Goal: Use online tool/utility: Utilize a website feature to perform a specific function

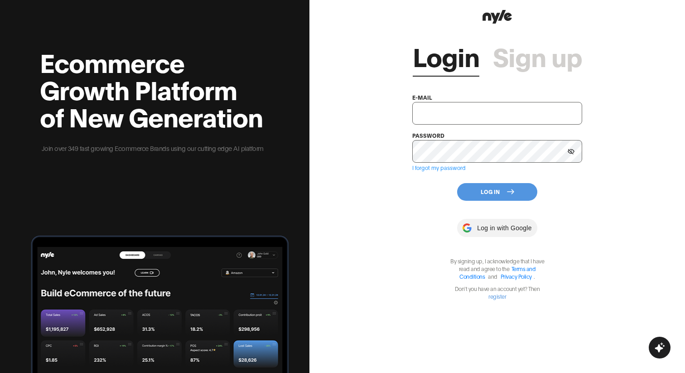
click at [431, 108] on input "text" at bounding box center [497, 113] width 170 height 23
paste input "[EMAIL_ADDRESS][DOMAIN_NAME]"
type input "[EMAIL_ADDRESS][DOMAIN_NAME]"
click at [439, 208] on div "Login Sign up e-mail [EMAIL_ADDRESS][DOMAIN_NAME] password I forgot my password…" at bounding box center [497, 163] width 170 height 274
click at [476, 202] on div "Login Sign up e-mail [EMAIL_ADDRESS][DOMAIN_NAME] password I forgot my password…" at bounding box center [497, 163] width 170 height 274
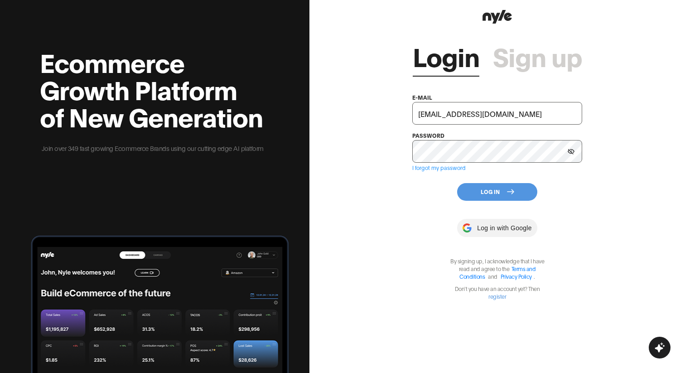
click at [475, 196] on button "Log In" at bounding box center [497, 192] width 80 height 18
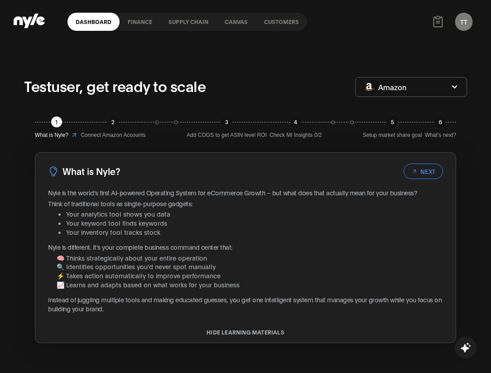
click at [230, 27] on link "Canvas" at bounding box center [236, 22] width 39 height 18
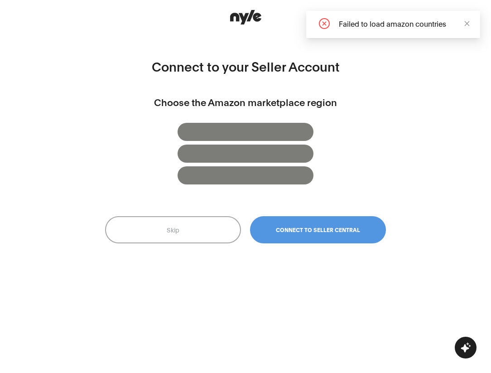
click at [189, 223] on button "Skip" at bounding box center [173, 229] width 136 height 27
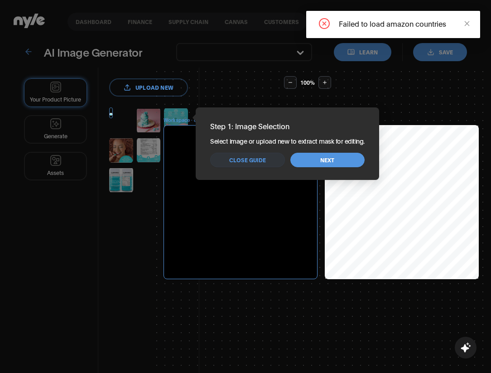
click at [264, 158] on span "Close guide" at bounding box center [247, 160] width 37 height 9
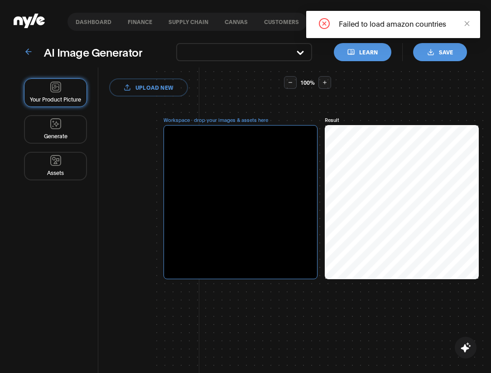
click at [231, 19] on link "Canvas" at bounding box center [236, 22] width 39 height 18
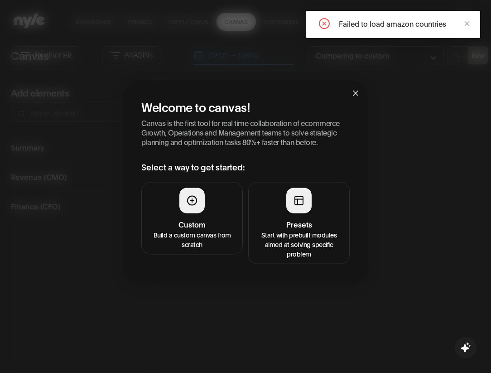
click at [468, 26] on icon "close" at bounding box center [467, 23] width 6 height 6
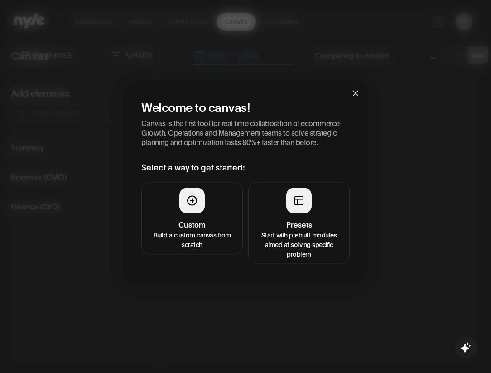
click at [207, 207] on button "Custom Build a custom canvas from scratch" at bounding box center [191, 218] width 101 height 72
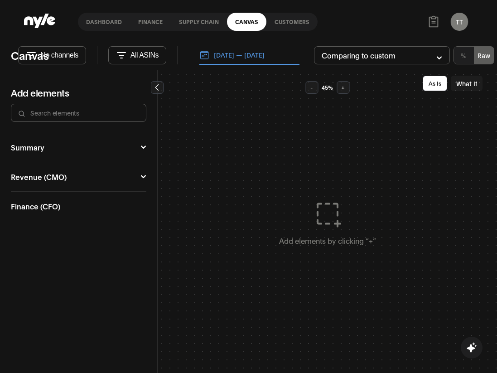
click at [287, 19] on link "Customers" at bounding box center [291, 22] width 51 height 18
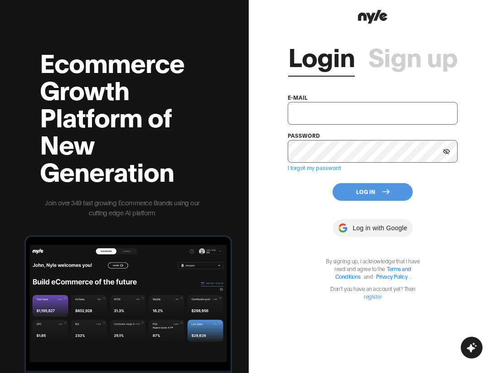
click at [318, 110] on input "text" at bounding box center [373, 113] width 170 height 23
type input "[EMAIL_ADDRESS][DOMAIN_NAME]"
click at [379, 190] on button "Log In" at bounding box center [373, 192] width 80 height 18
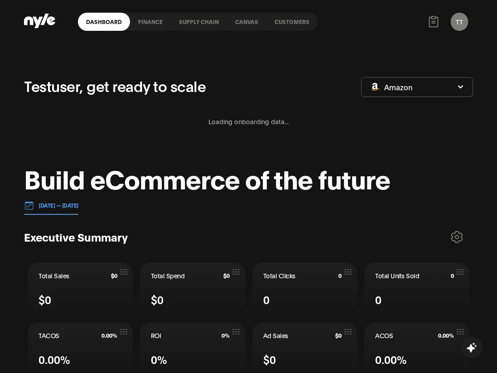
click at [252, 19] on link "Canvas" at bounding box center [246, 22] width 39 height 18
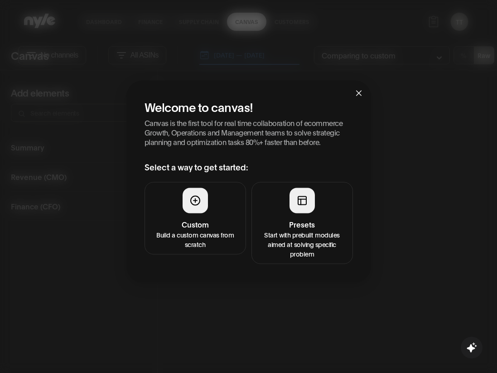
click at [210, 223] on h4 "Custom" at bounding box center [195, 223] width 90 height 11
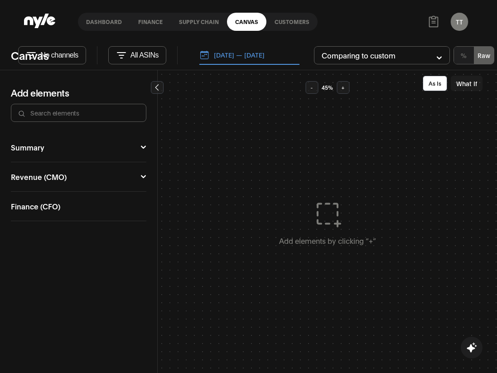
click at [115, 144] on button "Summary" at bounding box center [78, 147] width 135 height 7
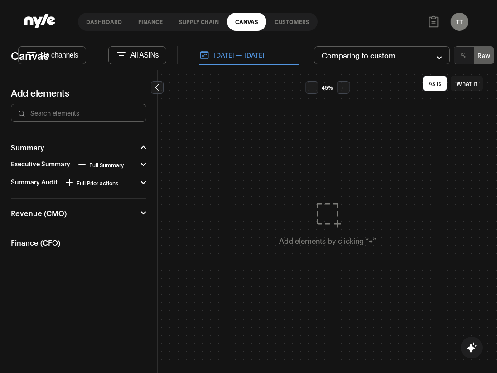
click at [93, 167] on span "Full Summary" at bounding box center [106, 164] width 34 height 7
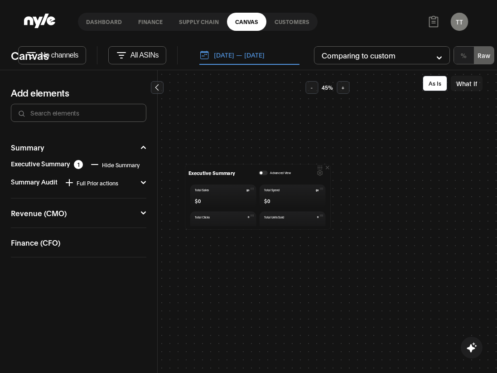
click at [266, 171] on div "Advanced View" at bounding box center [275, 173] width 32 height 5
click at [265, 171] on button "button" at bounding box center [263, 173] width 9 height 5
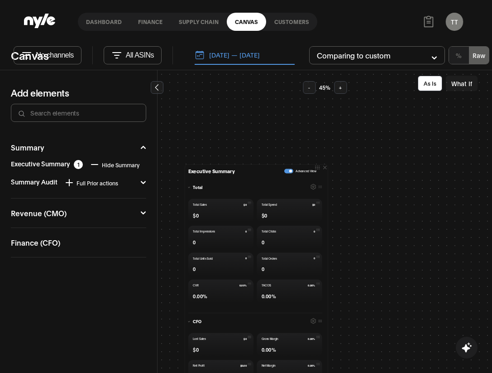
click at [207, 22] on link "Supply chain" at bounding box center [199, 22] width 56 height 18
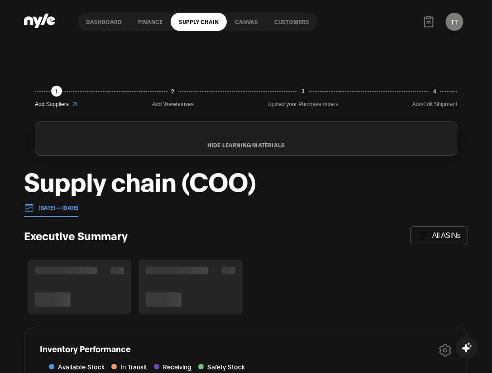
click at [290, 27] on link "Customers" at bounding box center [291, 22] width 51 height 18
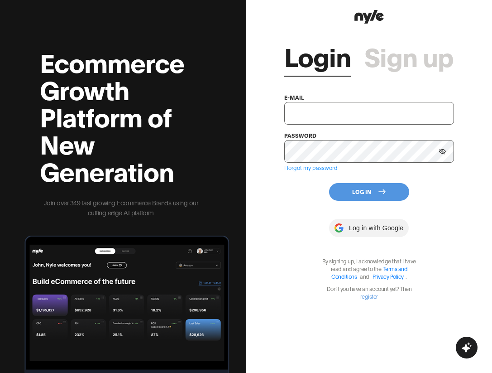
click at [352, 111] on input "text" at bounding box center [370, 113] width 170 height 23
type input "[EMAIL_ADDRESS][DOMAIN_NAME]"
click at [355, 203] on div "Login Sign up e-mail [EMAIL_ADDRESS][DOMAIN_NAME] password I forgot my password…" at bounding box center [370, 163] width 170 height 274
click at [355, 200] on button "Log In" at bounding box center [369, 192] width 80 height 18
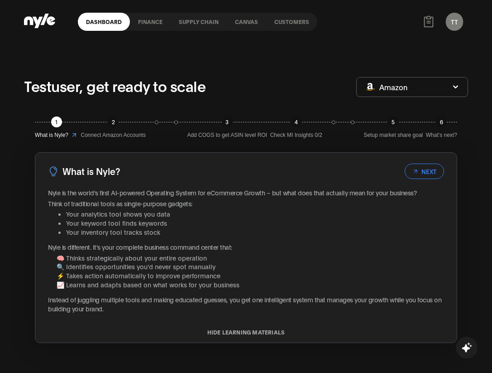
click at [247, 26] on link "Canvas" at bounding box center [246, 22] width 39 height 18
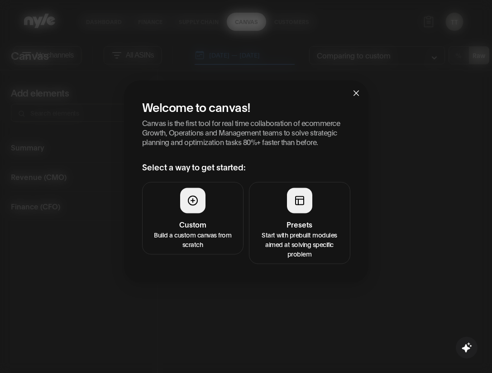
click at [198, 238] on p "Build a custom canvas from scratch" at bounding box center [193, 238] width 90 height 19
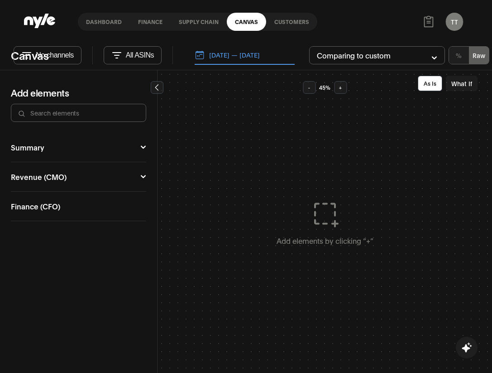
click at [461, 79] on button "What If" at bounding box center [462, 83] width 32 height 15
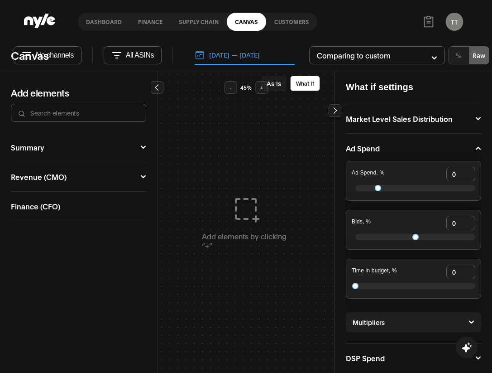
click at [91, 152] on div "Summary Executive Summary Full Summary Total Organic Ad COO Market CFO Attribut…" at bounding box center [78, 147] width 135 height 29
click at [119, 144] on button "Summary" at bounding box center [78, 147] width 135 height 7
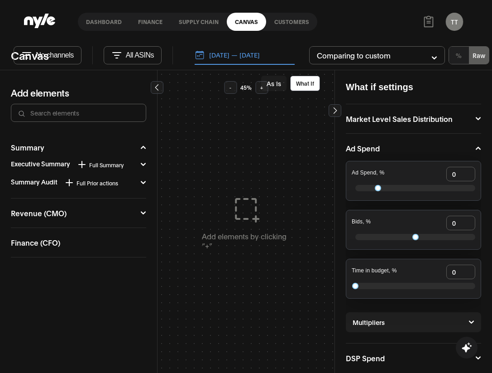
click at [97, 167] on span "Full Summary" at bounding box center [106, 164] width 34 height 7
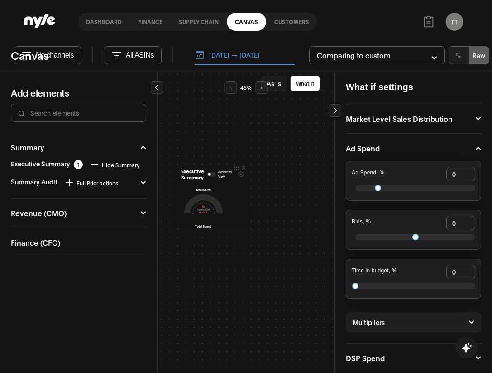
click at [273, 82] on button "As Is" at bounding box center [273, 83] width 25 height 15
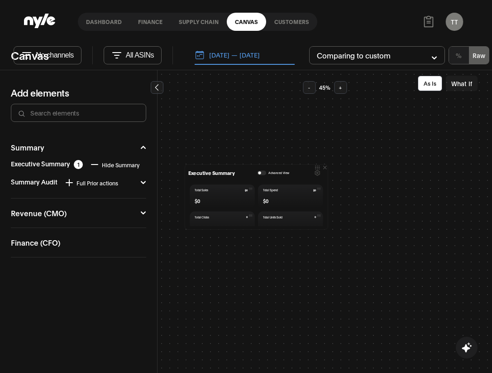
click at [103, 20] on link "Dashboard" at bounding box center [104, 22] width 52 height 18
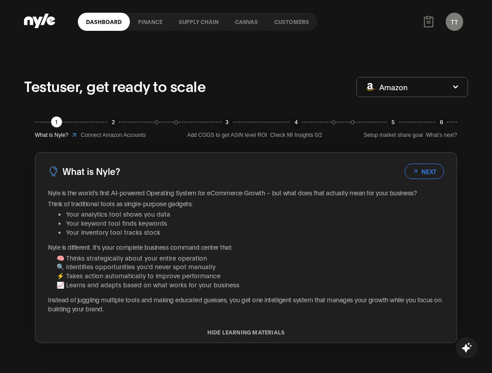
click at [243, 28] on link "Canvas" at bounding box center [246, 22] width 39 height 18
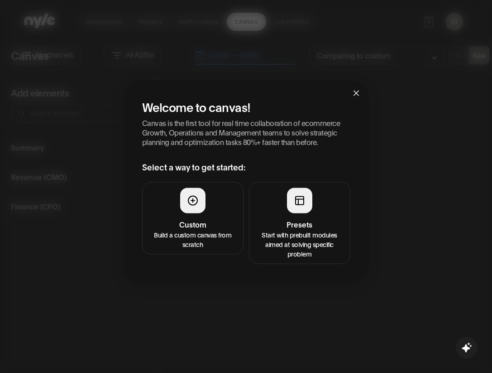
click at [229, 216] on button "Custom Build a custom canvas from scratch" at bounding box center [192, 218] width 101 height 72
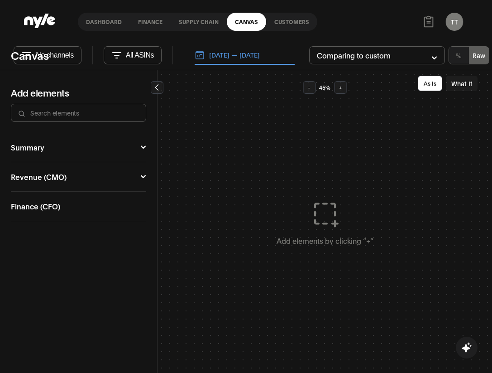
click at [98, 144] on button "Summary" at bounding box center [78, 147] width 135 height 7
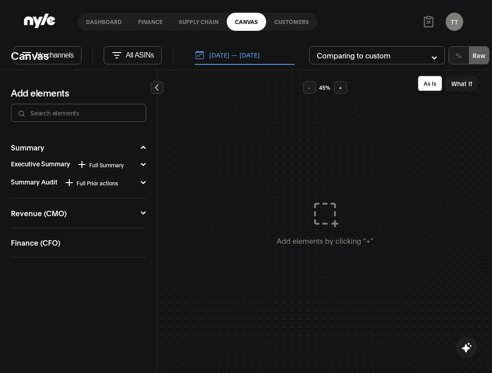
click at [83, 165] on icon at bounding box center [82, 164] width 11 height 11
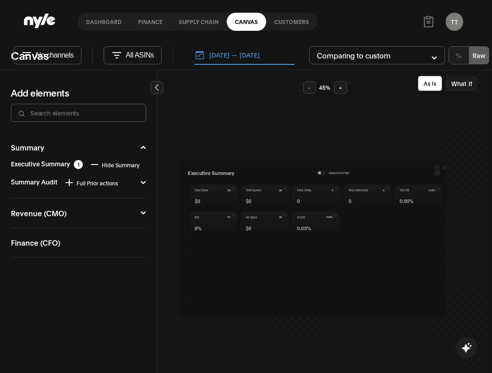
drag, startPoint x: 324, startPoint y: 227, endPoint x: 446, endPoint y: 312, distance: 149.1
click at [0, 0] on div at bounding box center [0, 0] width 0 height 0
click at [318, 170] on div "Executive Summary Advanced View" at bounding box center [315, 173] width 254 height 10
click at [318, 172] on button "button" at bounding box center [320, 173] width 9 height 5
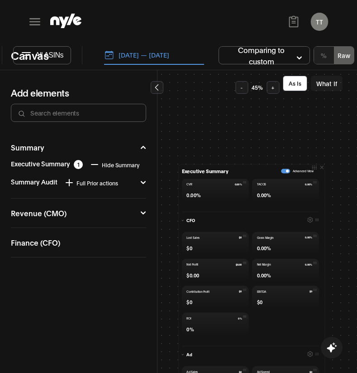
scroll to position [344, 0]
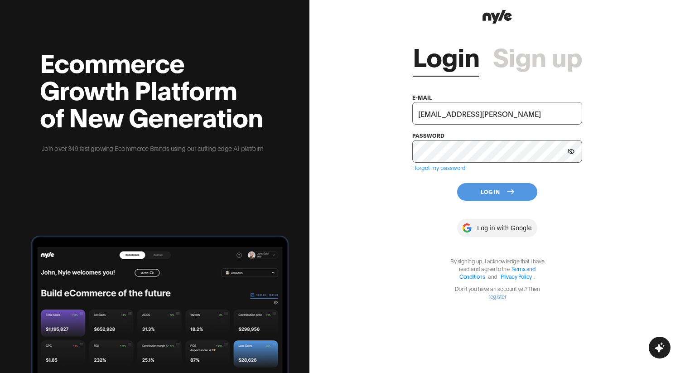
click at [428, 192] on div "Login Sign up e-mail [EMAIL_ADDRESS][PERSON_NAME] password I forgot my password…" at bounding box center [497, 163] width 170 height 274
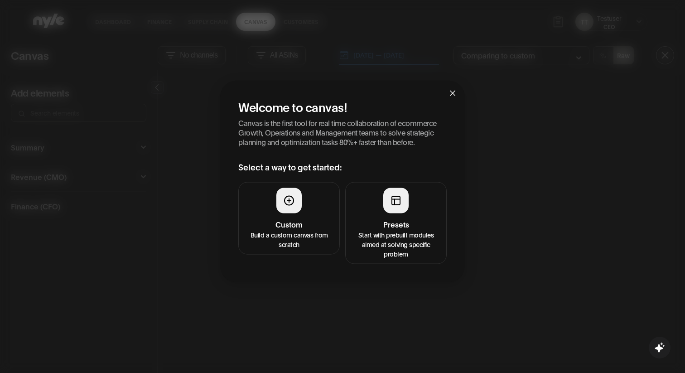
click at [293, 222] on h4 "Custom" at bounding box center [289, 223] width 90 height 11
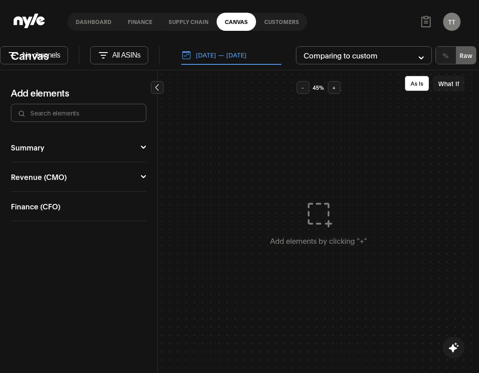
click at [128, 150] on button "Summary" at bounding box center [78, 147] width 135 height 7
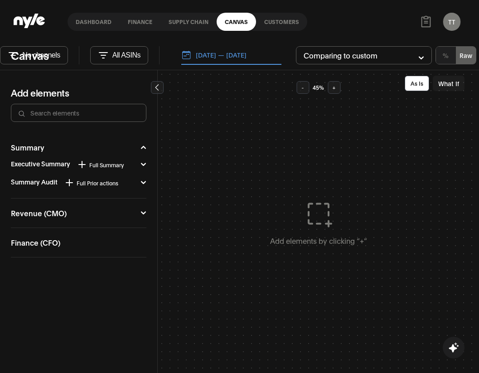
click at [86, 161] on icon at bounding box center [82, 164] width 11 height 11
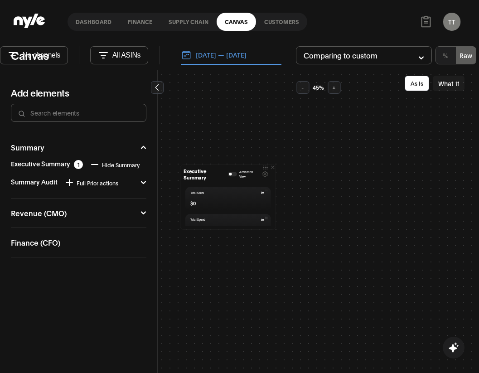
click at [169, 18] on link "Supply chain" at bounding box center [188, 22] width 56 height 18
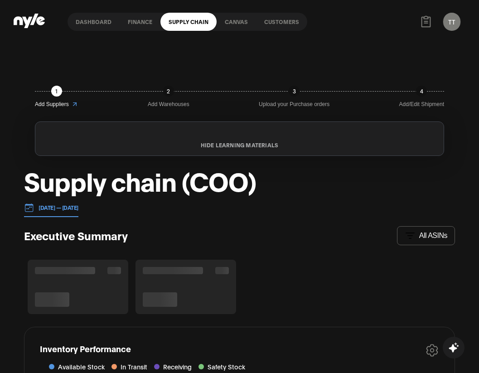
click at [82, 25] on link "Dashboard" at bounding box center [94, 22] width 52 height 18
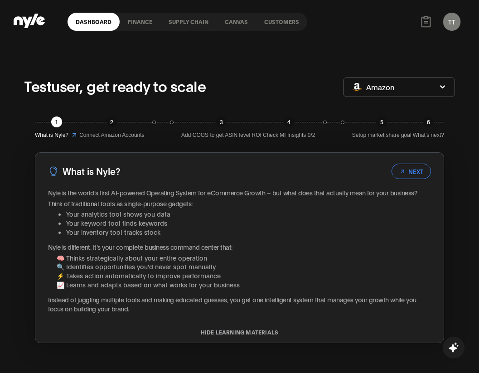
click at [225, 22] on link "Canvas" at bounding box center [236, 22] width 39 height 18
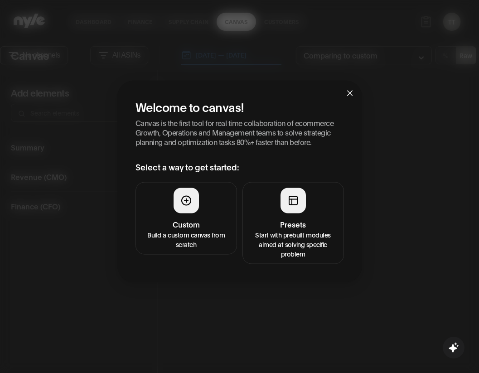
click at [163, 216] on button "Custom Build a custom canvas from scratch" at bounding box center [185, 218] width 101 height 72
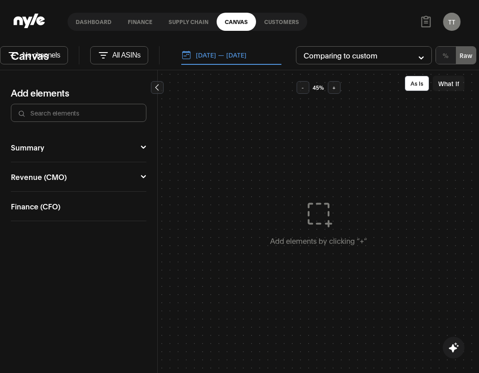
click at [80, 146] on button "Summary" at bounding box center [78, 147] width 135 height 7
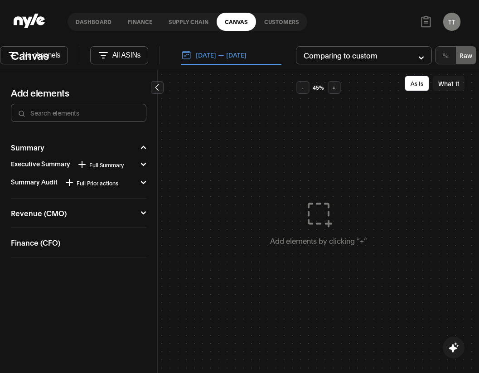
click at [81, 164] on icon at bounding box center [82, 164] width 6 height 0
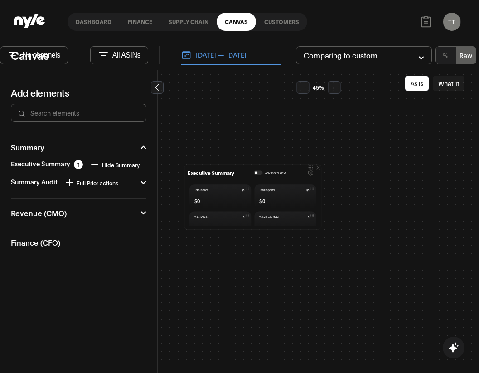
click at [257, 174] on button "button" at bounding box center [258, 173] width 9 height 5
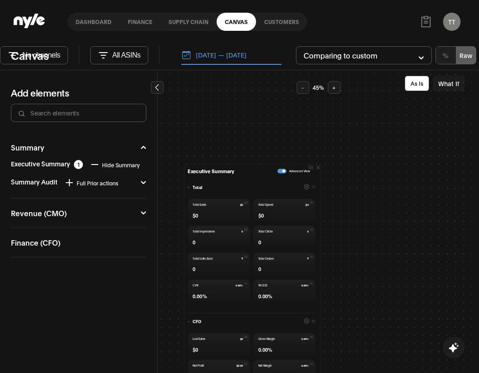
click at [282, 171] on div "button" at bounding box center [283, 170] width 3 height 3
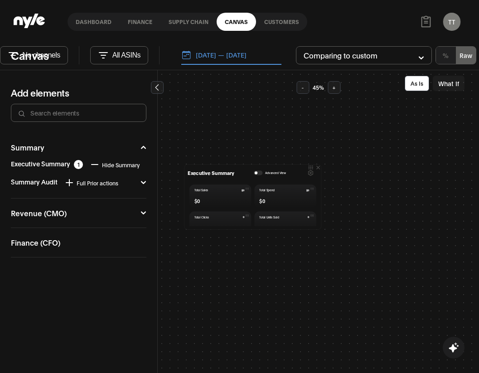
click at [257, 173] on button "button" at bounding box center [258, 173] width 9 height 5
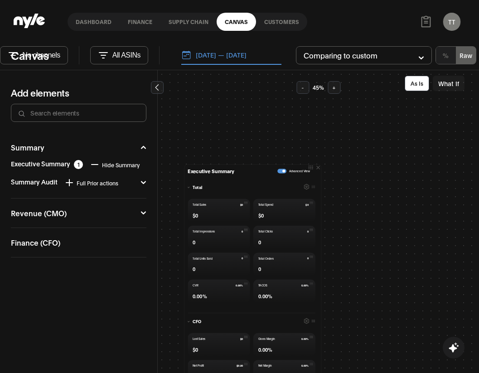
click at [124, 163] on span "Hide Summary" at bounding box center [121, 164] width 38 height 7
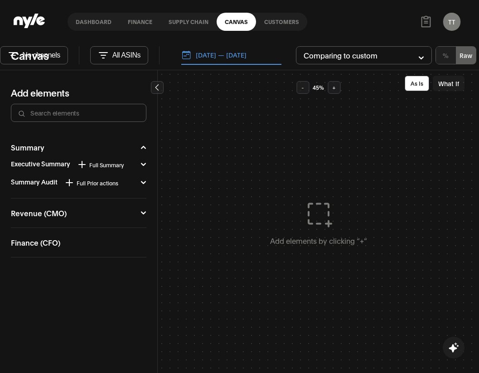
click at [124, 163] on span "Full Summary" at bounding box center [106, 164] width 34 height 7
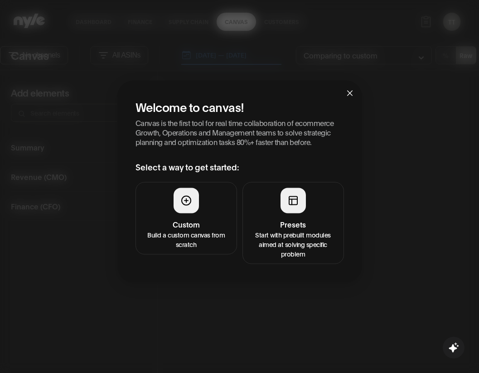
click at [192, 242] on p "Build a custom canvas from scratch" at bounding box center [186, 238] width 90 height 19
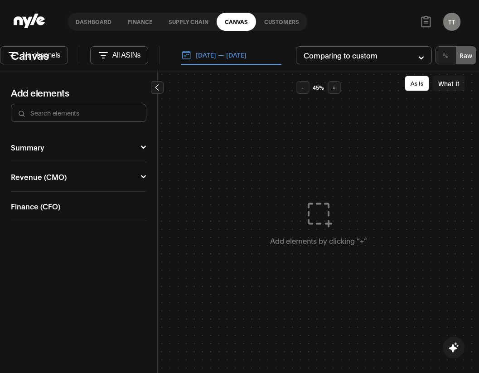
click at [95, 151] on div "Summary Executive Summary Full Summary Total Organic Ad COO Market CFO Attribut…" at bounding box center [78, 147] width 135 height 29
click at [146, 147] on icon at bounding box center [143, 147] width 6 height 5
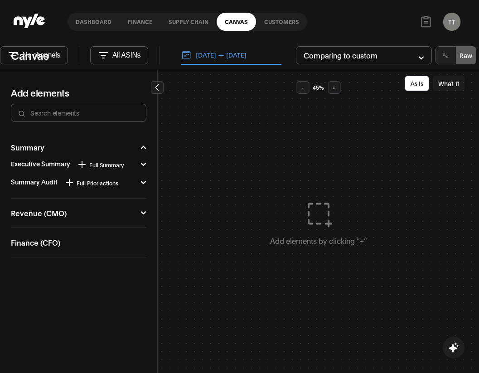
click at [106, 164] on span "Full Summary" at bounding box center [106, 164] width 34 height 7
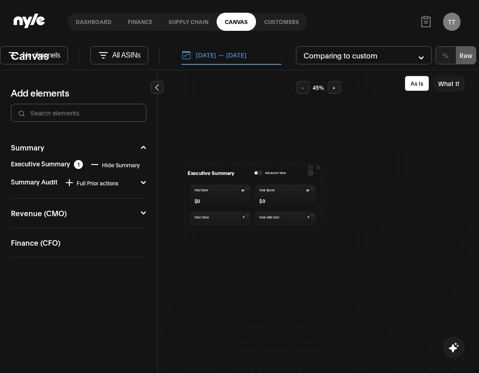
click at [262, 173] on div "Advanced View" at bounding box center [270, 173] width 32 height 5
click at [259, 173] on button "button" at bounding box center [258, 173] width 9 height 5
